Goal: Navigation & Orientation: Find specific page/section

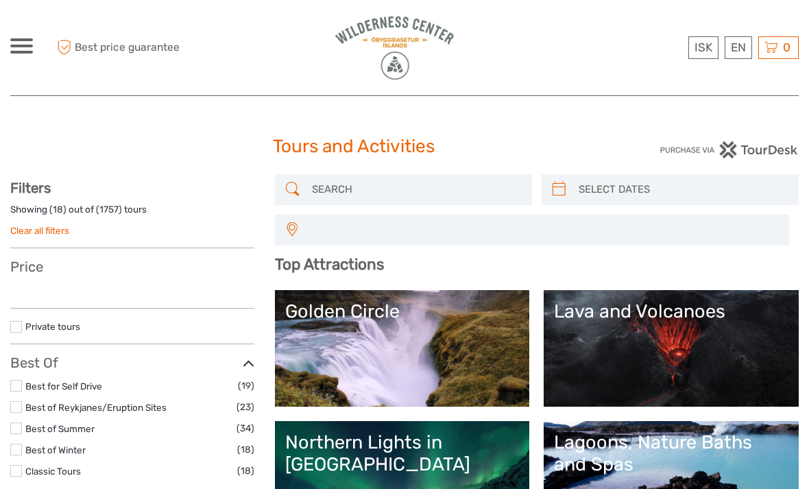
select select
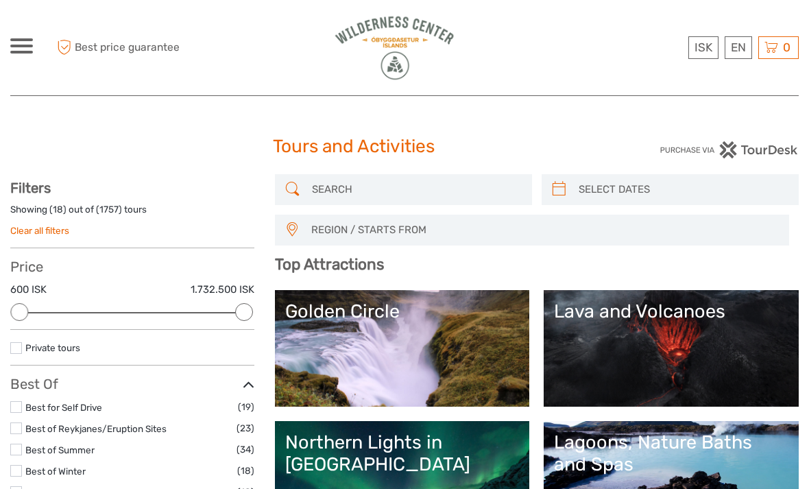
click at [26, 42] on div at bounding box center [21, 45] width 23 height 15
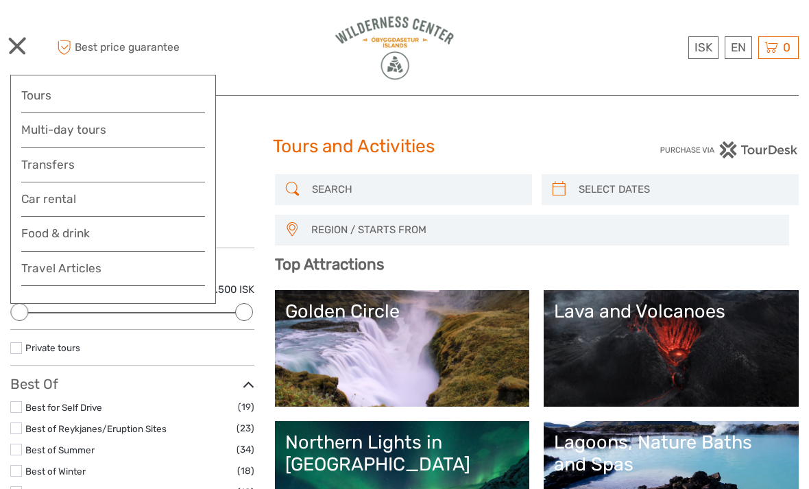
click at [34, 230] on link "Food & drink" at bounding box center [113, 237] width 184 height 27
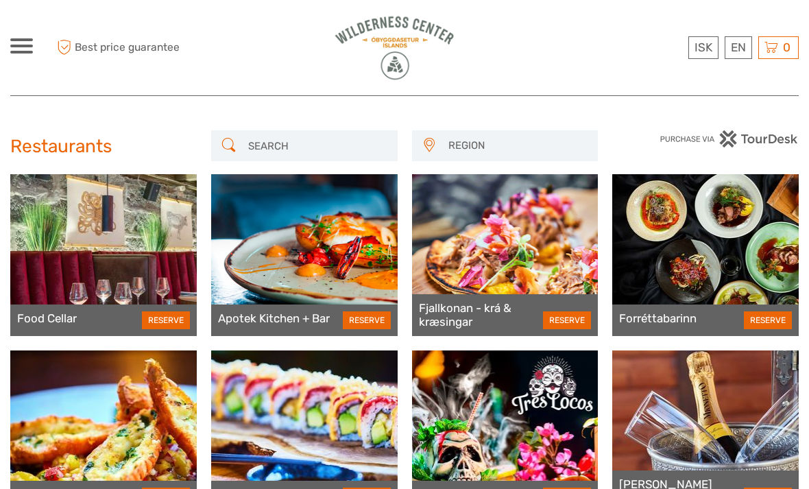
click at [25, 47] on span at bounding box center [21, 46] width 23 height 3
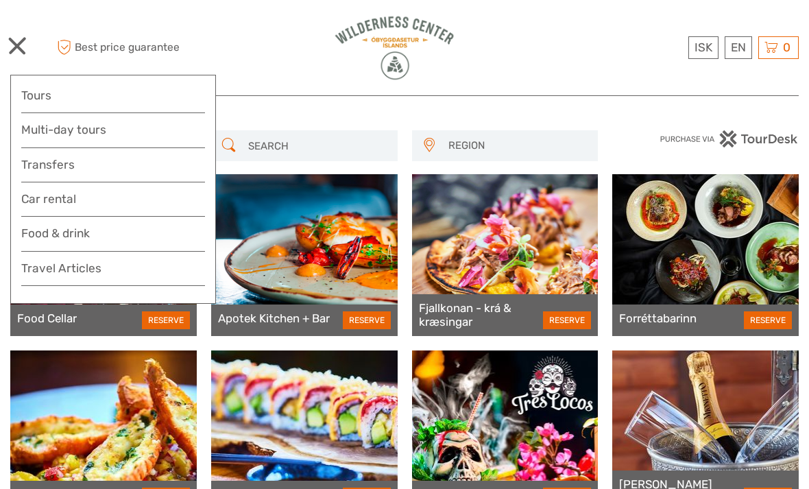
click at [380, 34] on img at bounding box center [394, 48] width 123 height 68
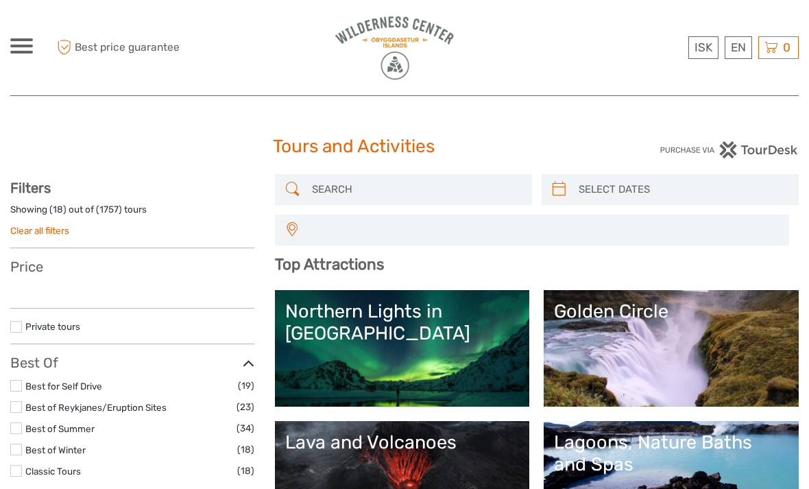
select select
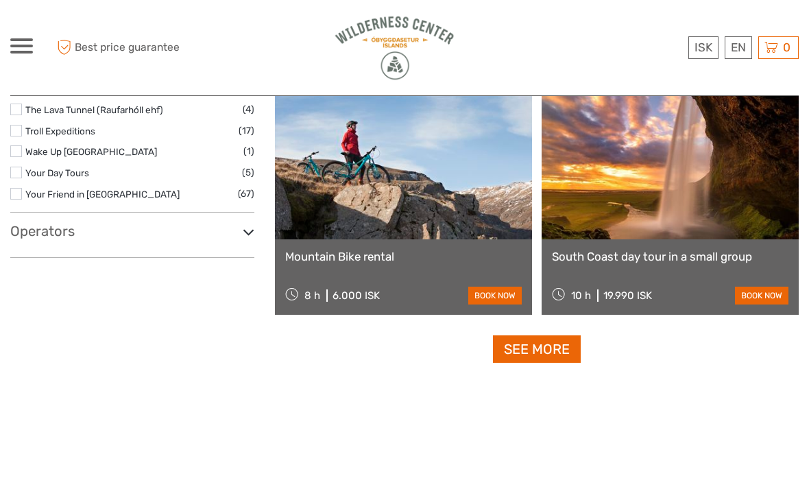
scroll to position [2408, 0]
